Goal: Ask a question: Seek information or help from site administrators or community

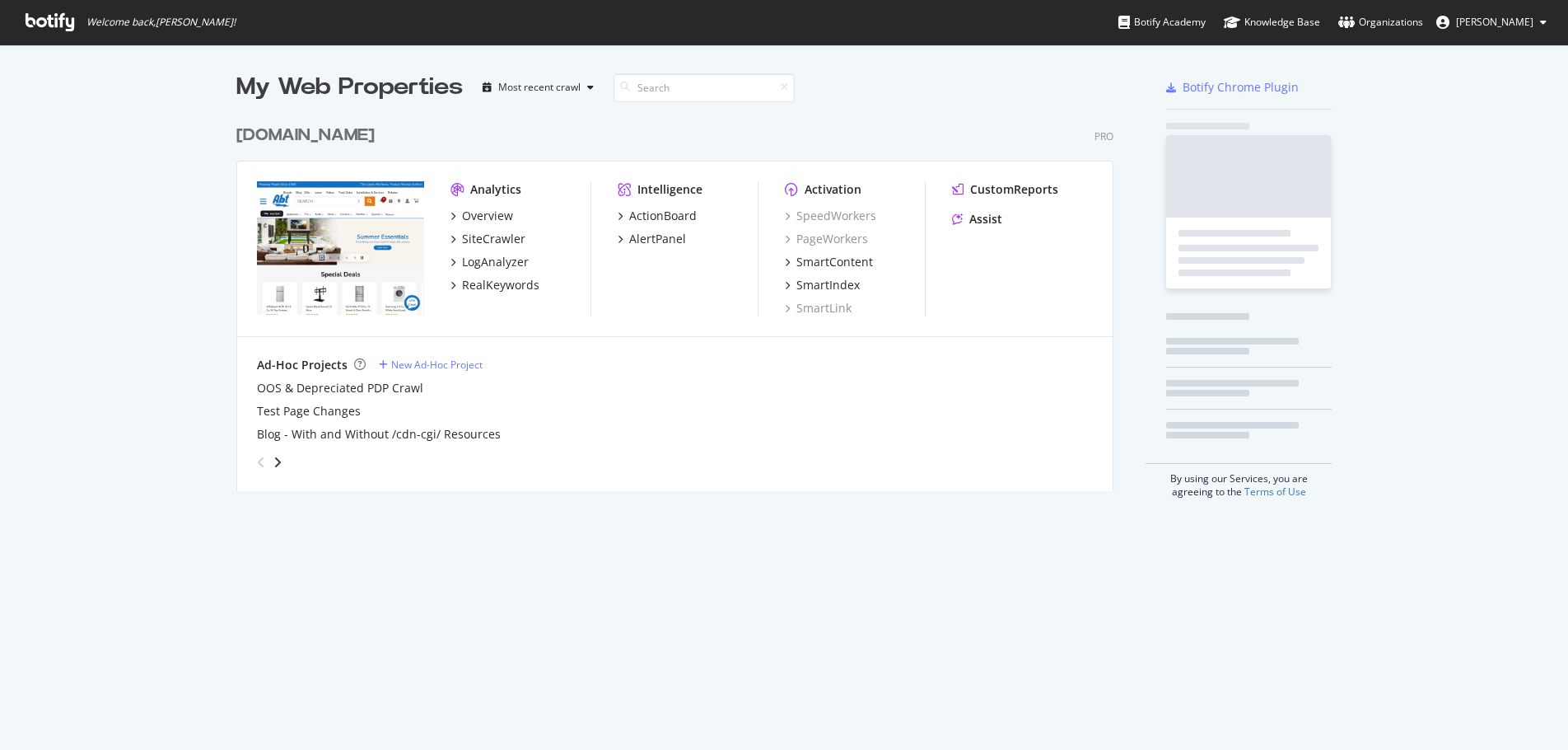
scroll to position [737, 1543]
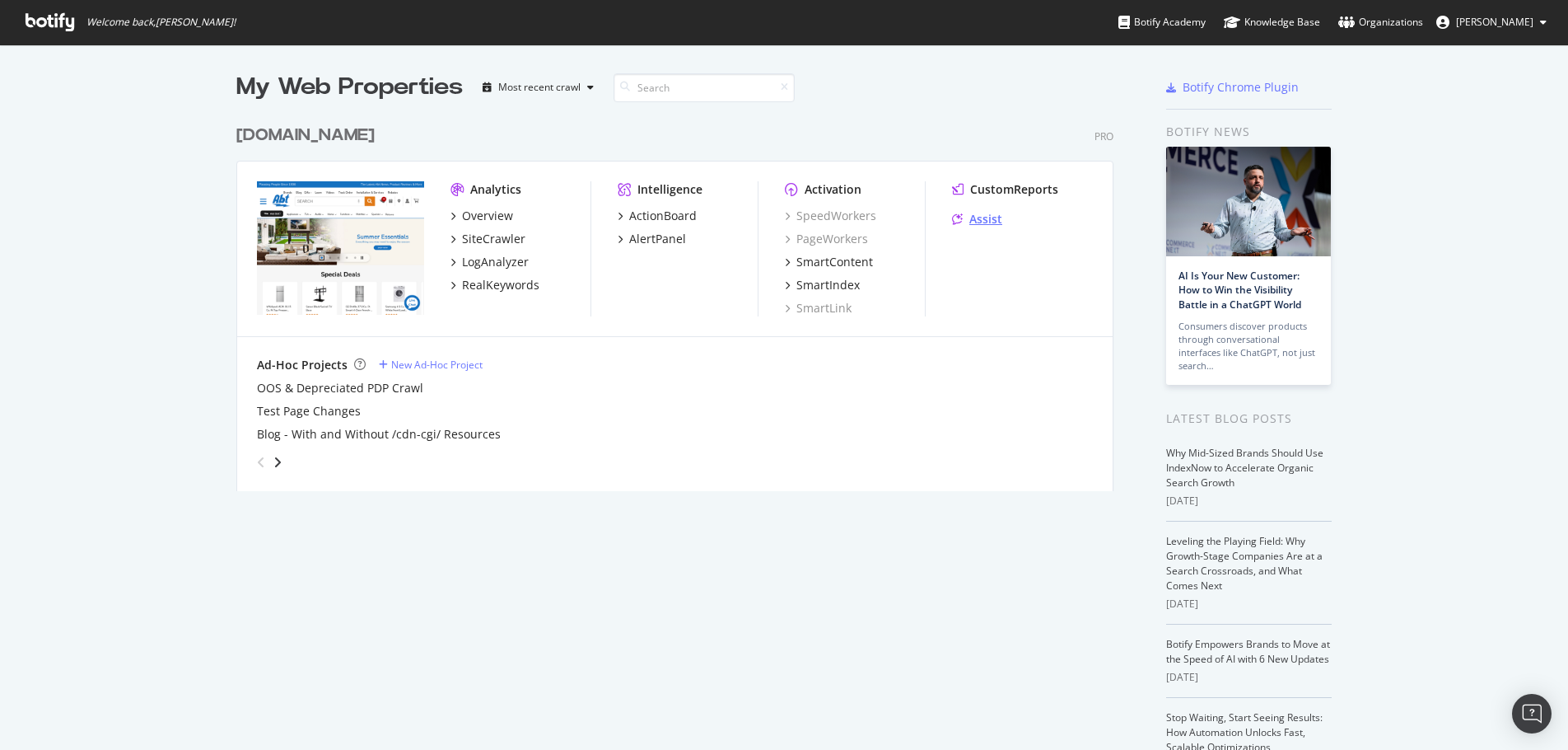
click at [983, 213] on div "Assist" at bounding box center [986, 219] width 33 height 17
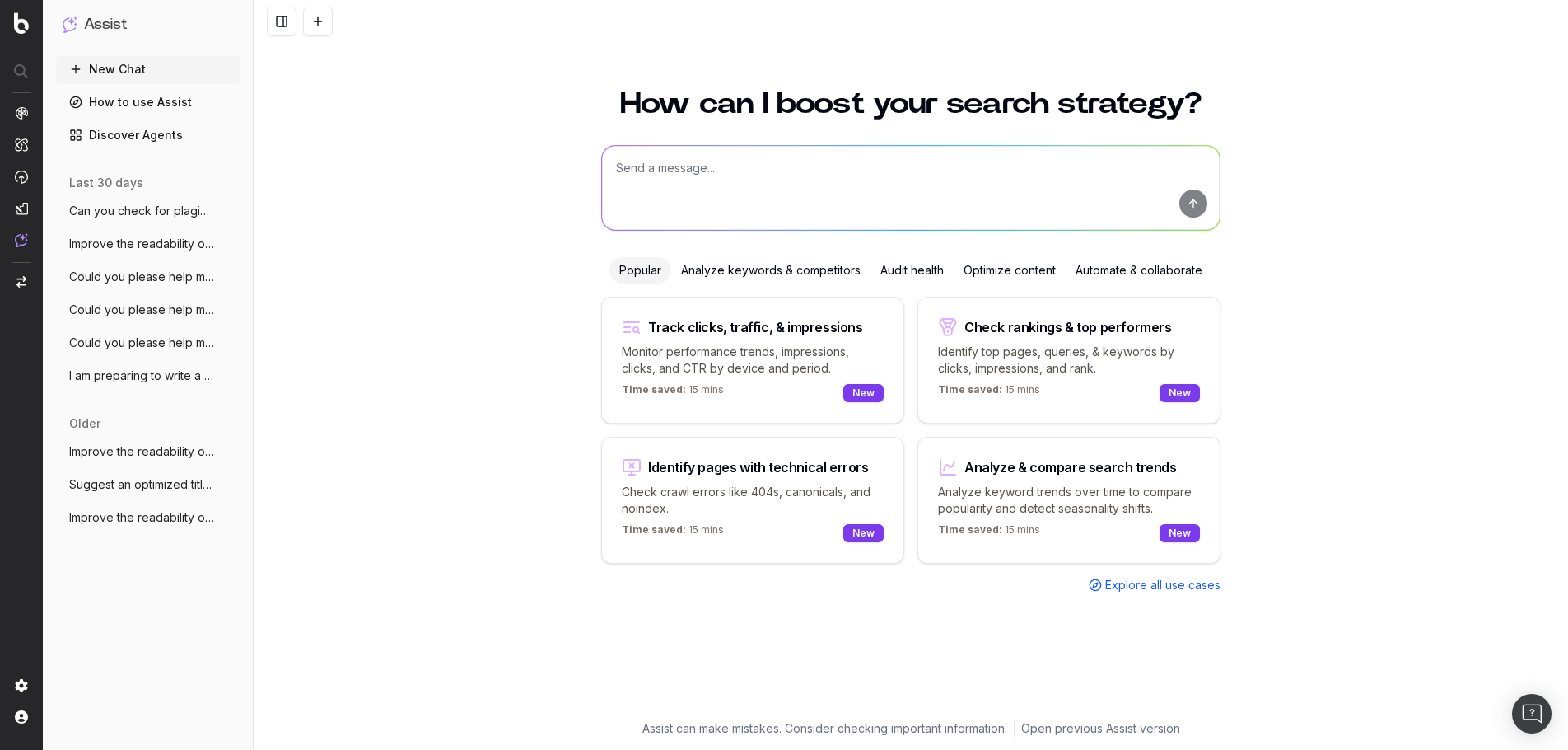
click at [998, 277] on div "Optimize content" at bounding box center [1009, 270] width 112 height 26
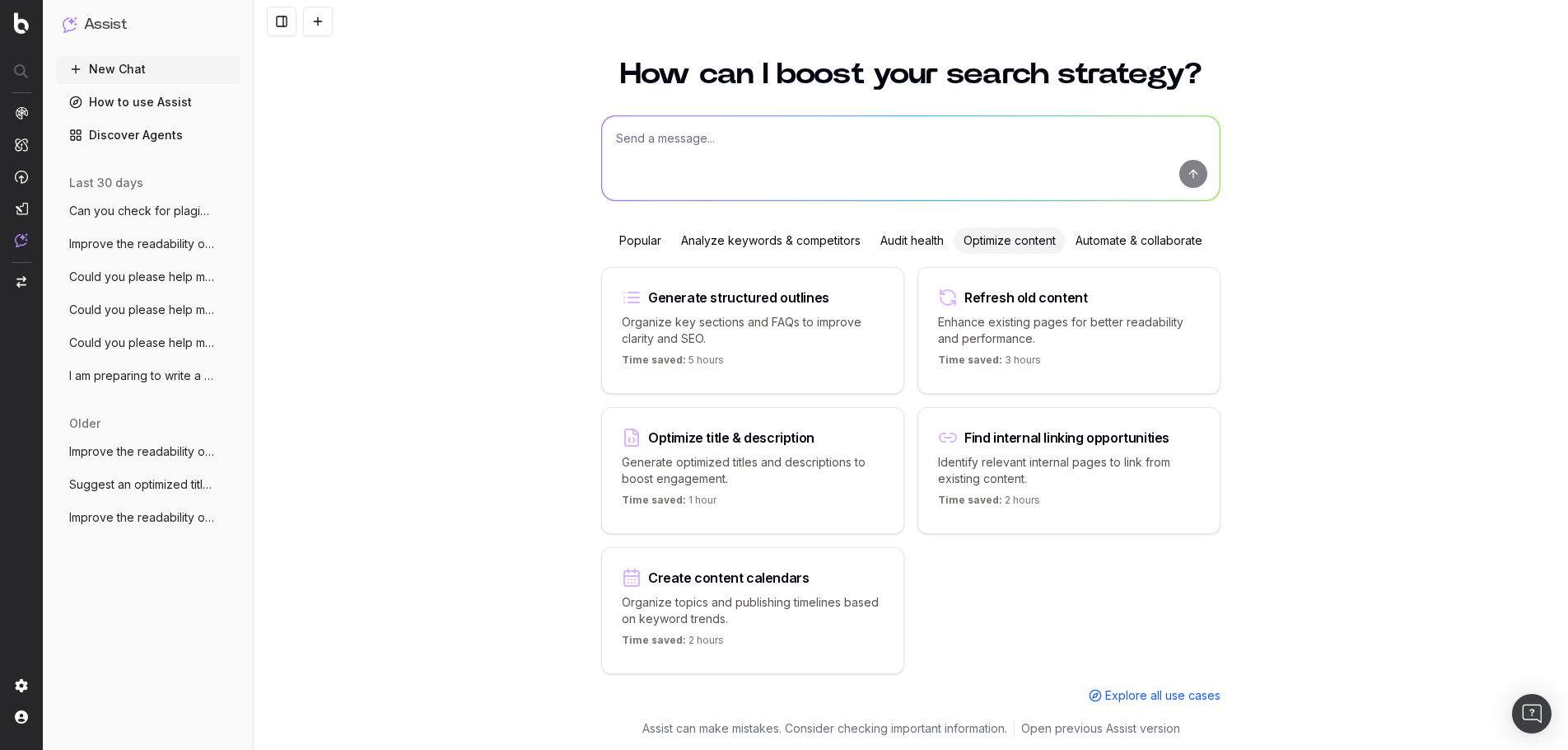
click at [778, 322] on p "Organize key sections and FAQs to improve clarity and SEO." at bounding box center [752, 330] width 262 height 33
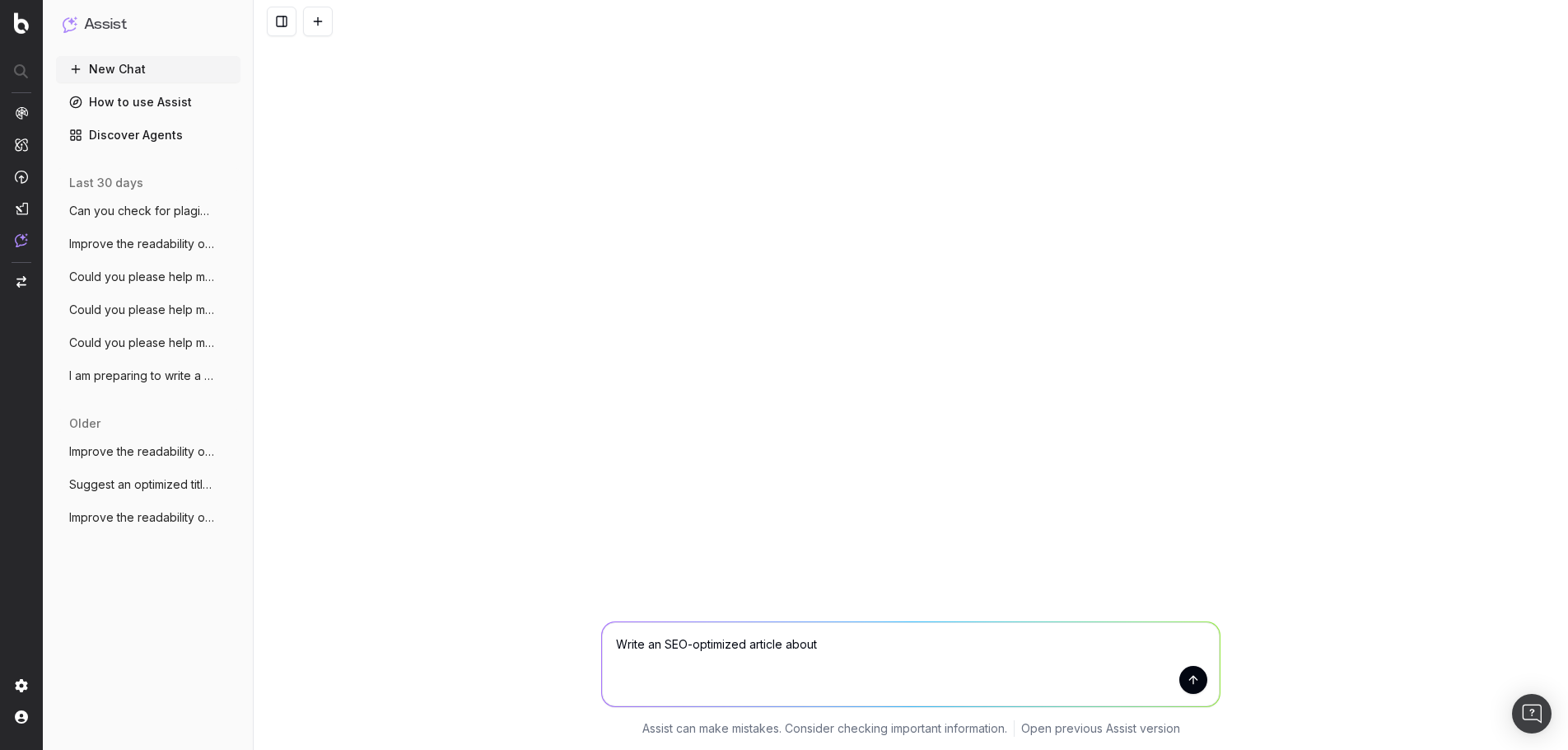
scroll to position [0, 0]
click at [889, 662] on textarea "Write an SEO-optimized article about" at bounding box center [911, 663] width 617 height 84
paste textarea "https://www.abt.com/Frigidaire-Gallery-Front-Control-Electric-Range-30-Inch-wit…"
type textarea "Write an SEO-optimized article about https://www.abt.com/Frigidaire-Gallery-Fro…"
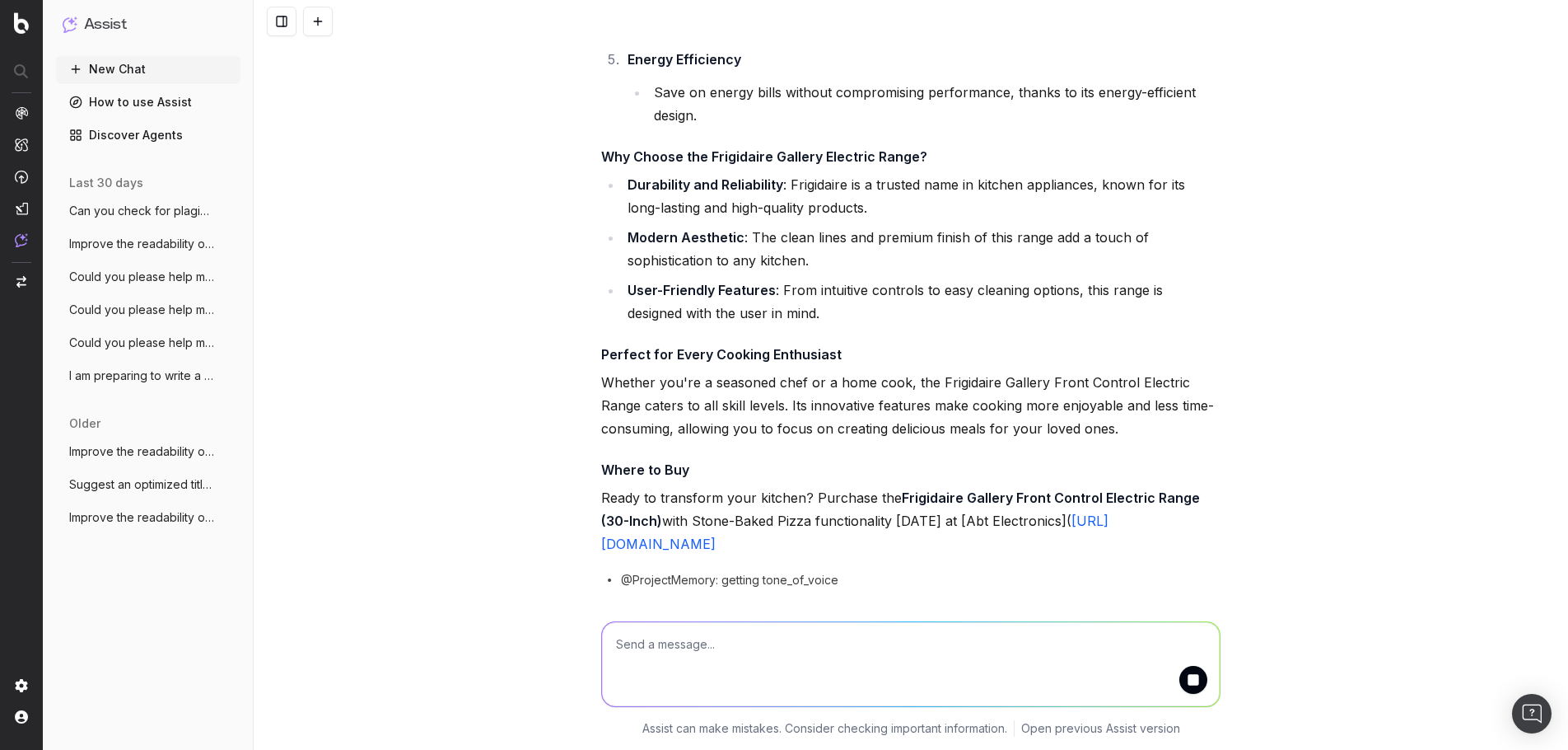
scroll to position [760, 0]
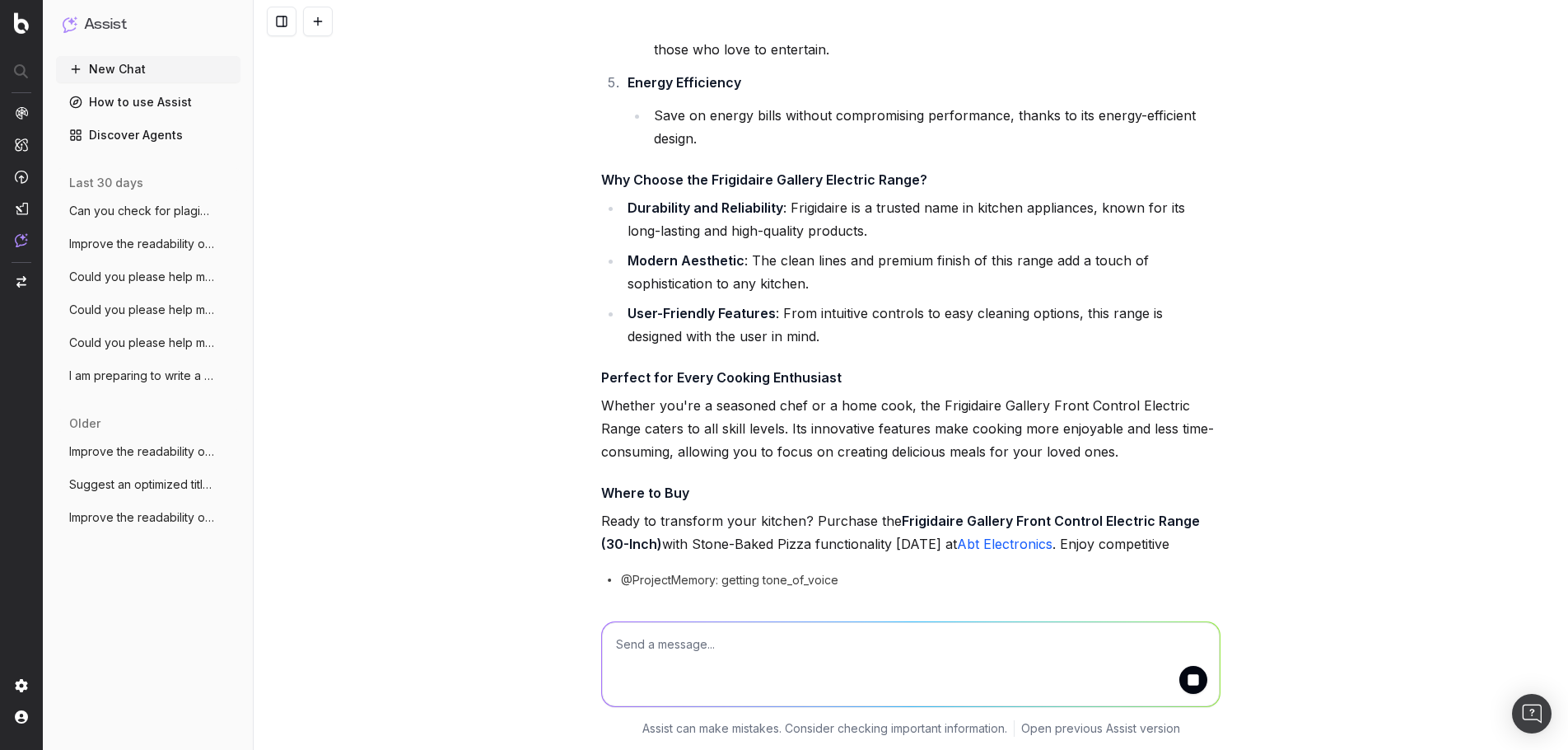
click at [932, 682] on textarea at bounding box center [911, 663] width 617 height 84
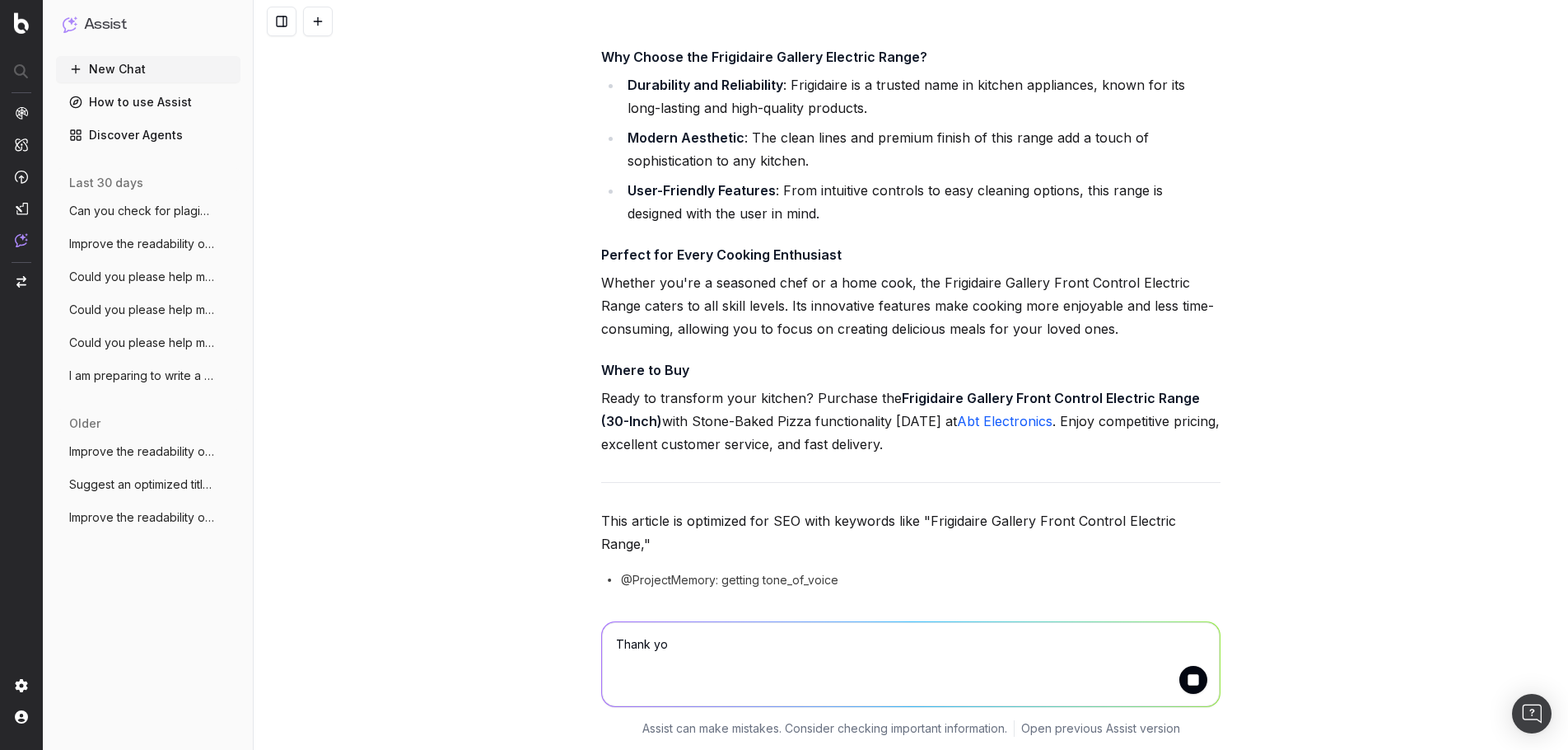
scroll to position [861, 0]
type textarea "Thank you!!"
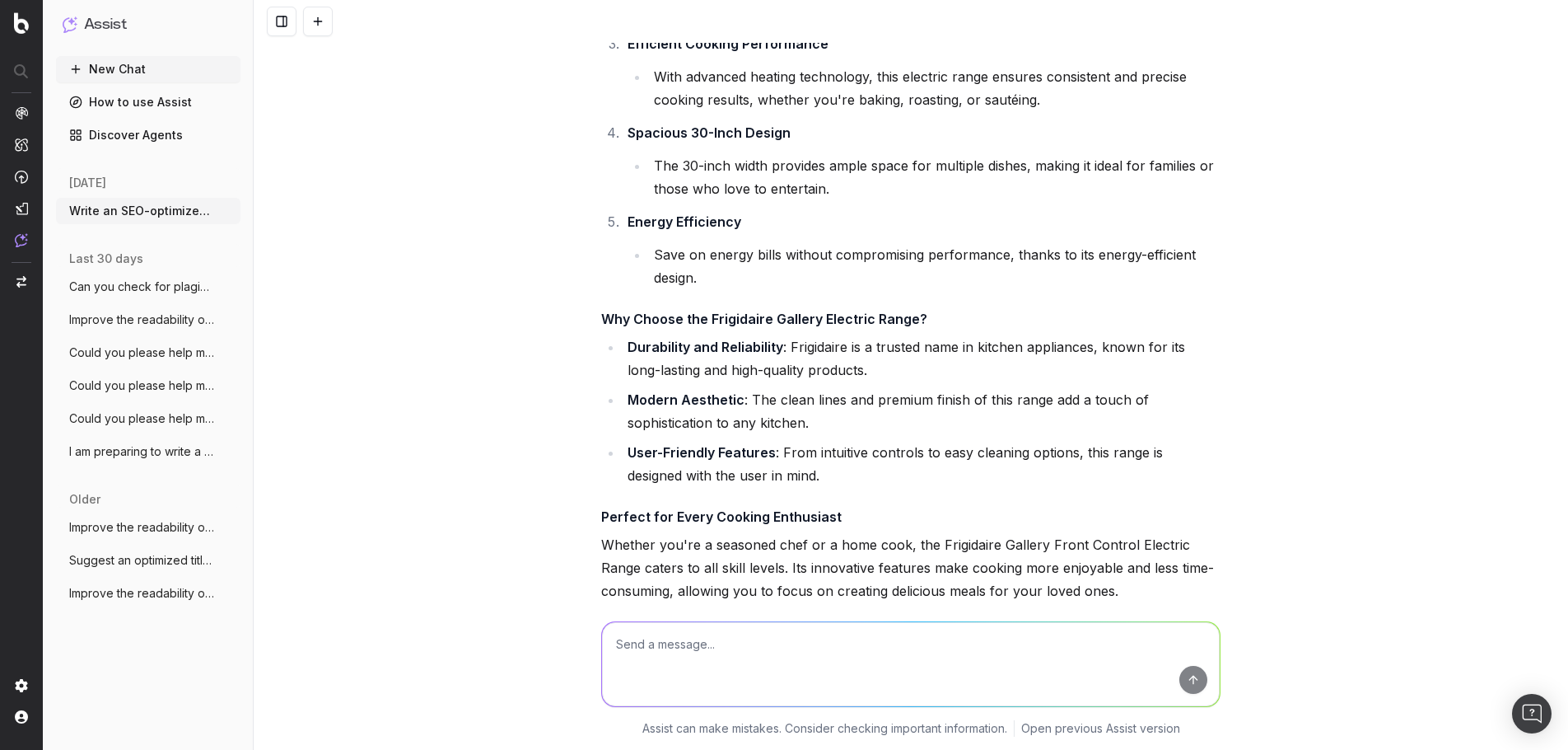
scroll to position [577, 0]
